Goal: Find specific fact

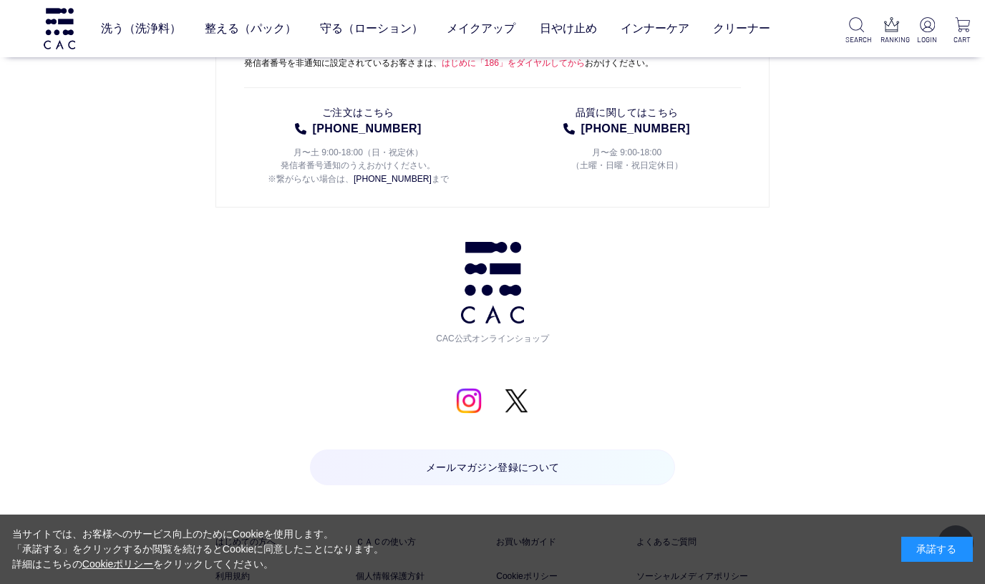
scroll to position [11111, 0]
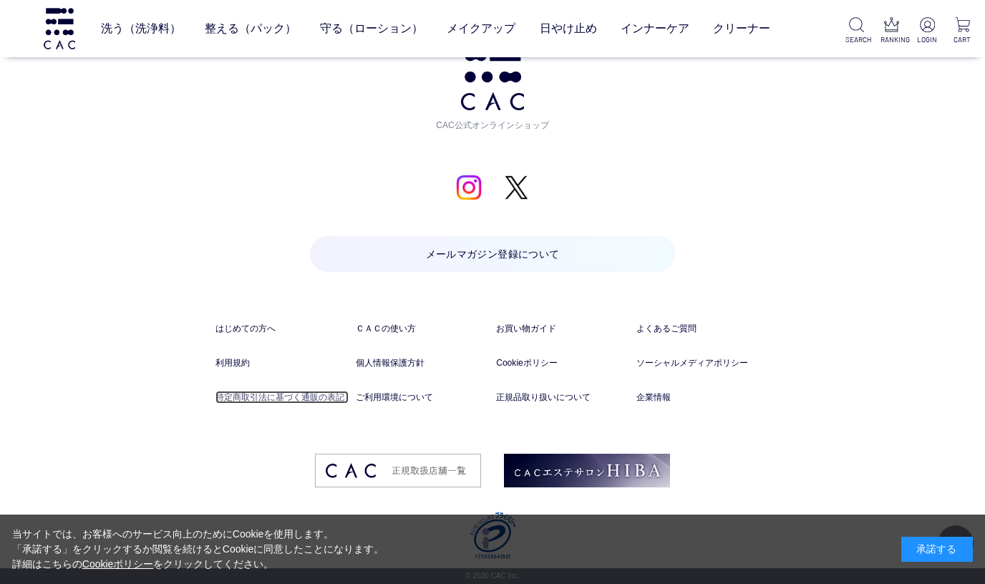
click at [327, 392] on link "特定商取引法に基づく通販の表記" at bounding box center [282, 397] width 133 height 13
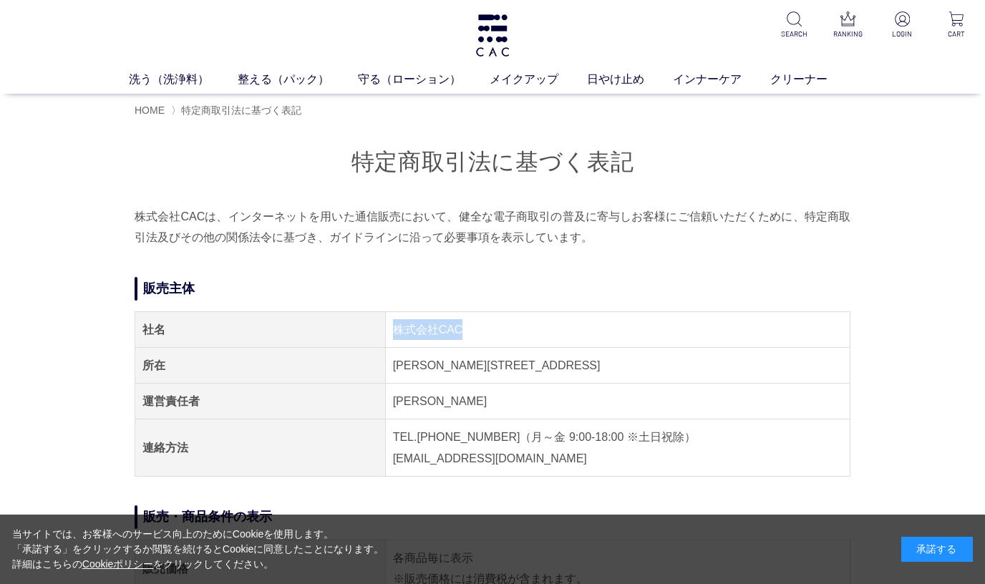
drag, startPoint x: 389, startPoint y: 332, endPoint x: 489, endPoint y: 332, distance: 100.2
click at [488, 332] on td "株式会社CAC" at bounding box center [617, 329] width 465 height 36
copy td "株式会社CAC"
